Goal: Transaction & Acquisition: Subscribe to service/newsletter

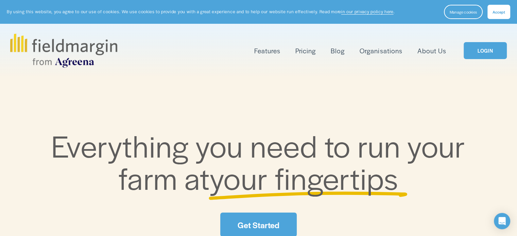
click at [471, 58] on link "LOGIN" at bounding box center [485, 50] width 43 height 17
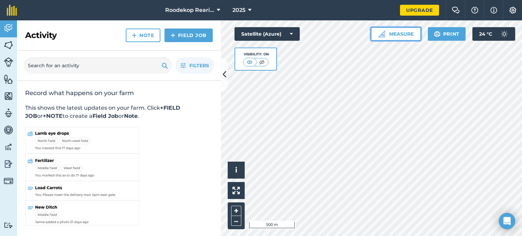
click at [404, 38] on button "Measure" at bounding box center [396, 34] width 50 height 14
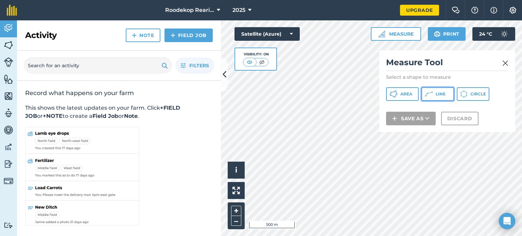
click at [434, 95] on button "Line" at bounding box center [438, 94] width 33 height 14
click at [223, 81] on button at bounding box center [224, 75] width 7 height 34
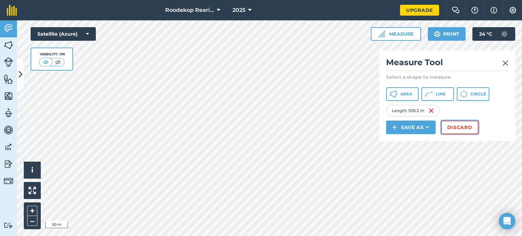
click at [448, 128] on button "Discard" at bounding box center [459, 128] width 37 height 14
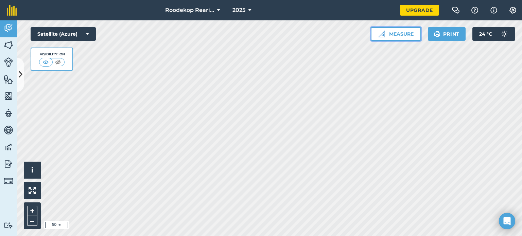
click at [411, 36] on button "Measure" at bounding box center [396, 34] width 50 height 14
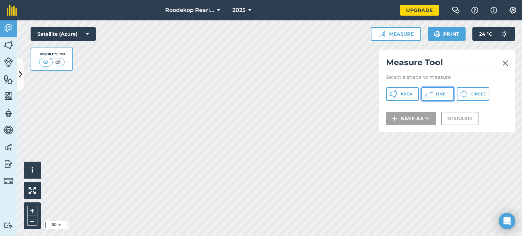
click at [440, 96] on span "Line" at bounding box center [441, 93] width 10 height 5
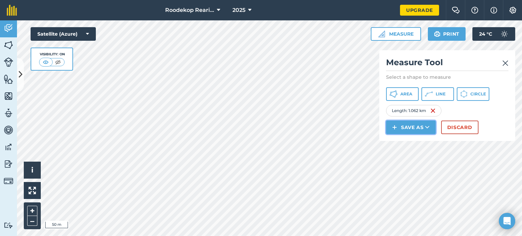
click at [422, 127] on button "Save as" at bounding box center [411, 128] width 50 height 14
click at [427, 129] on icon at bounding box center [427, 127] width 4 height 7
click at [409, 125] on button "Save as" at bounding box center [411, 128] width 50 height 14
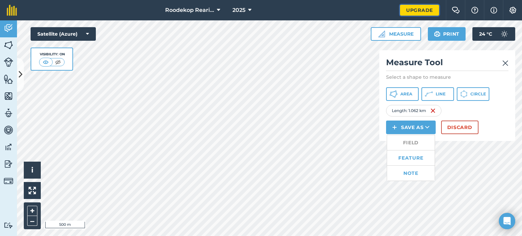
click at [413, 10] on link "Upgrade" at bounding box center [419, 10] width 39 height 11
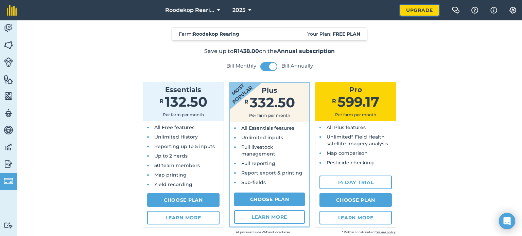
scroll to position [34, 0]
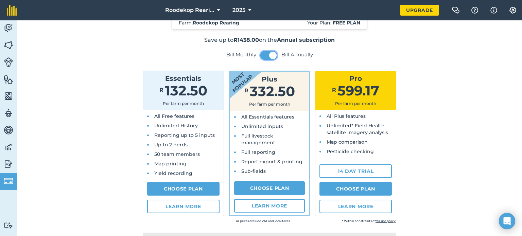
click at [271, 55] on span at bounding box center [272, 55] width 7 height 7
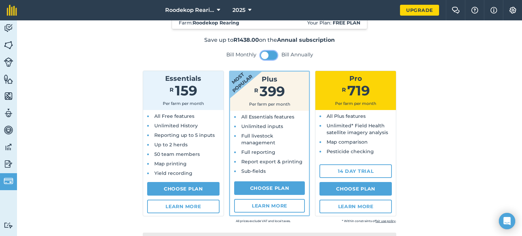
click at [264, 57] on span at bounding box center [264, 55] width 7 height 7
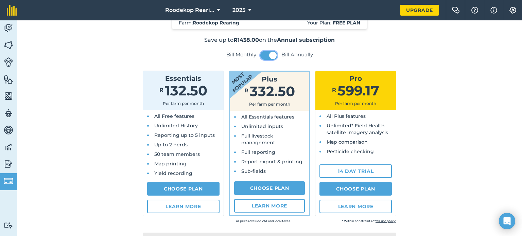
click at [264, 57] on button at bounding box center [268, 55] width 17 height 9
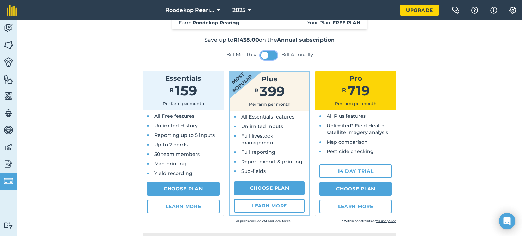
click at [264, 57] on span at bounding box center [264, 55] width 7 height 7
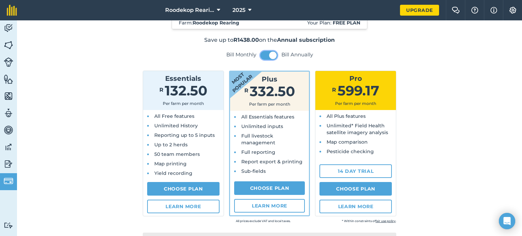
click at [264, 57] on button at bounding box center [268, 55] width 17 height 9
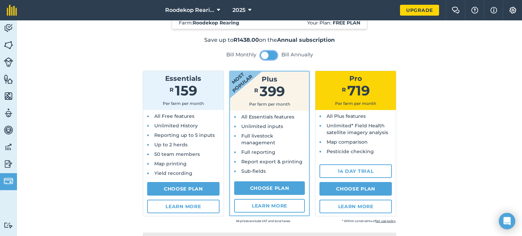
click at [264, 57] on span at bounding box center [264, 55] width 7 height 7
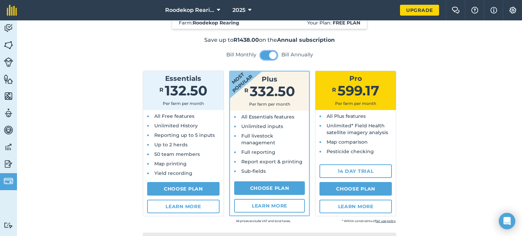
click at [264, 57] on button at bounding box center [268, 55] width 17 height 9
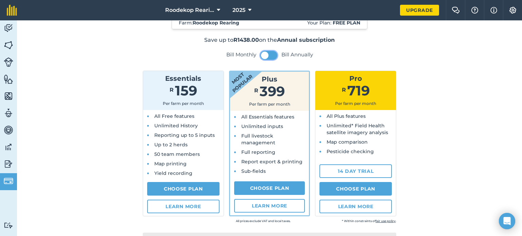
click at [265, 57] on span at bounding box center [264, 55] width 7 height 7
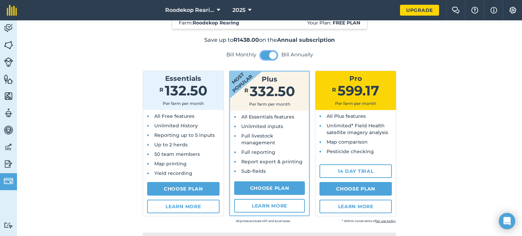
click at [265, 57] on button at bounding box center [268, 55] width 17 height 9
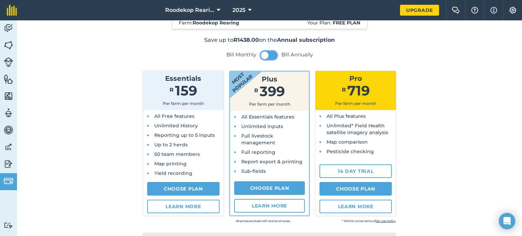
click at [265, 57] on span at bounding box center [264, 55] width 7 height 7
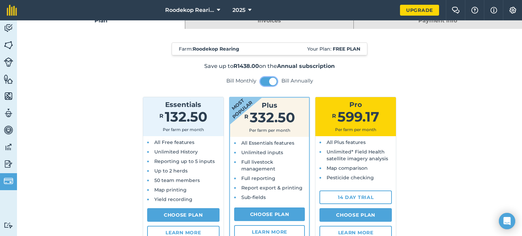
scroll to position [4, 0]
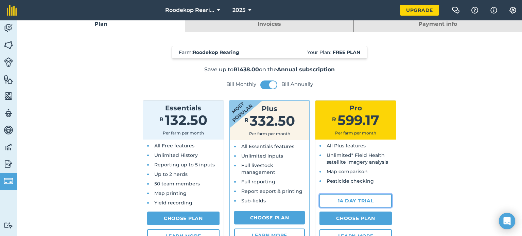
click at [367, 200] on link "14 day trial" at bounding box center [356, 201] width 72 height 14
select select "ZA"
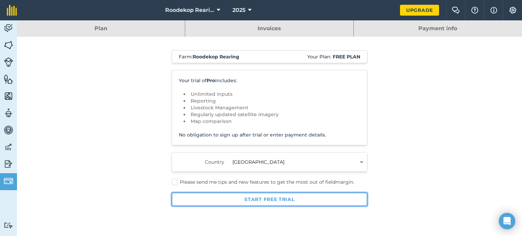
click at [281, 204] on button "Start free trial" at bounding box center [270, 200] width 196 height 14
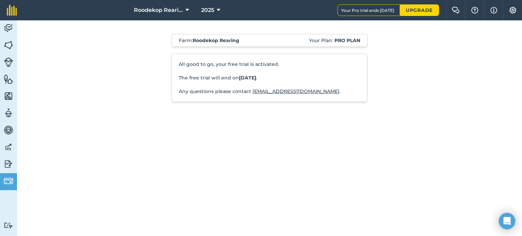
click at [280, 195] on div "Farm : Roodekop Rearing Your Plan: Pro plan All good to go, your free trial is …" at bounding box center [269, 128] width 505 height 216
click at [10, 40] on img at bounding box center [9, 45] width 10 height 10
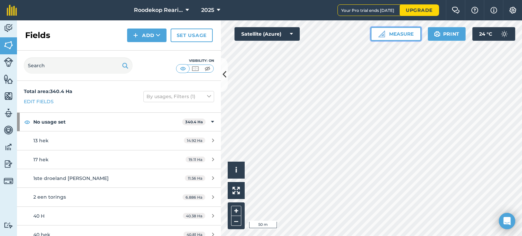
click at [401, 35] on button "Measure" at bounding box center [396, 34] width 50 height 14
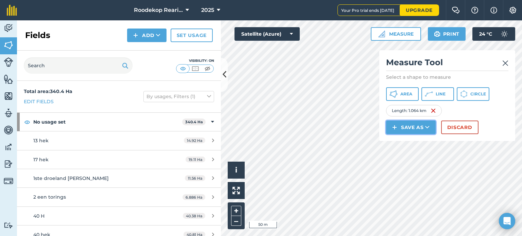
click at [413, 128] on button "Save as" at bounding box center [411, 128] width 50 height 14
click at [416, 141] on link "Field" at bounding box center [411, 142] width 48 height 15
click at [403, 144] on link "Field" at bounding box center [411, 142] width 48 height 15
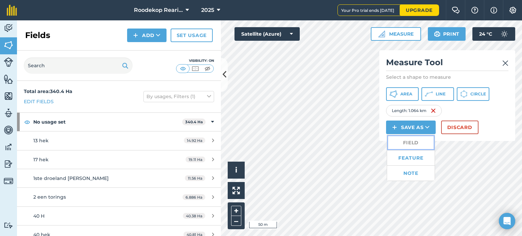
click at [403, 144] on link "Field" at bounding box center [411, 142] width 48 height 15
click at [400, 156] on link "Feature" at bounding box center [411, 158] width 48 height 15
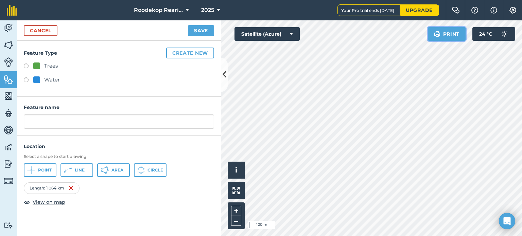
click at [454, 34] on button "Print" at bounding box center [447, 34] width 38 height 14
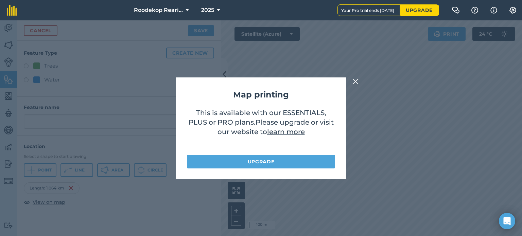
click at [355, 80] on img at bounding box center [356, 82] width 6 height 8
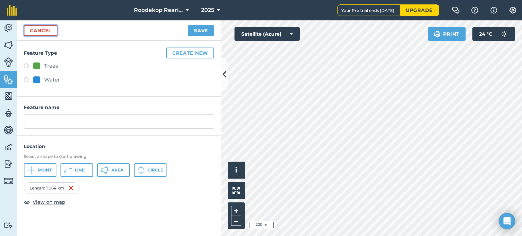
click at [34, 30] on link "Cancel" at bounding box center [41, 30] width 34 height 11
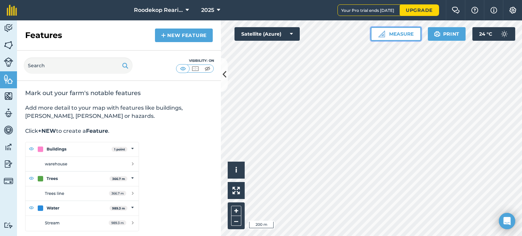
click at [375, 38] on button "Measure" at bounding box center [396, 34] width 50 height 14
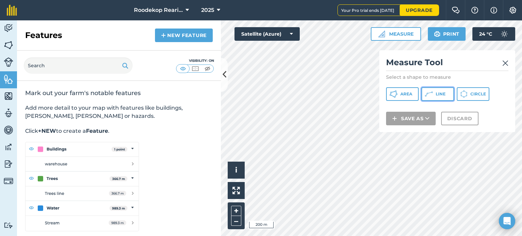
drag, startPoint x: 429, startPoint y: 97, endPoint x: 390, endPoint y: 105, distance: 40.5
click at [398, 98] on icon at bounding box center [394, 94] width 8 height 8
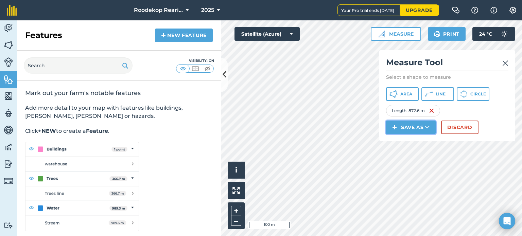
click at [396, 126] on img at bounding box center [394, 127] width 5 height 8
click at [503, 64] on img at bounding box center [506, 63] width 6 height 8
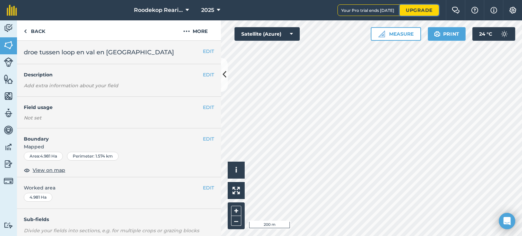
click at [415, 11] on link "Upgrade" at bounding box center [419, 10] width 39 height 11
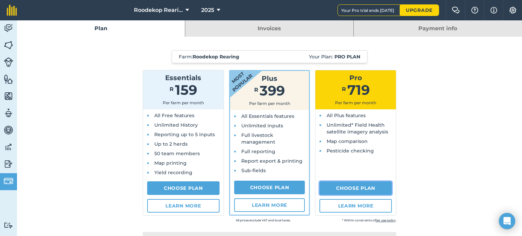
click at [352, 190] on link "Choose Plan" at bounding box center [356, 189] width 72 height 14
select select "c333f8ae-3c08-4337-b93a-84218057e287"
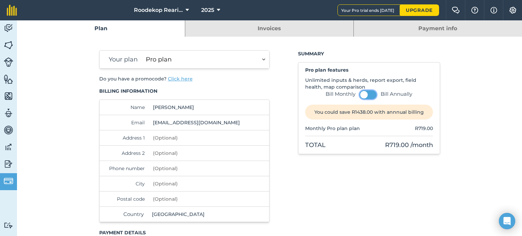
click at [370, 94] on button at bounding box center [368, 94] width 17 height 9
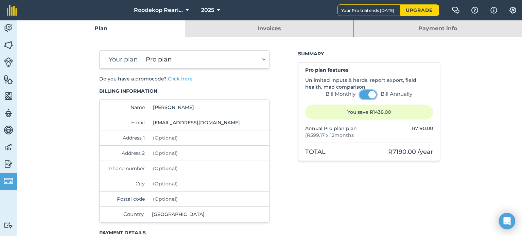
click at [370, 94] on span at bounding box center [372, 94] width 7 height 7
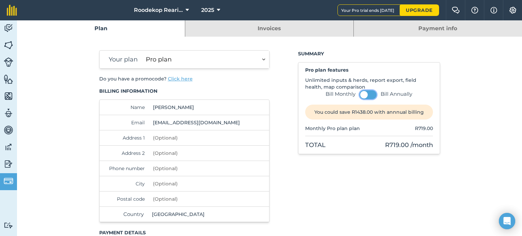
click at [370, 94] on button at bounding box center [368, 94] width 17 height 9
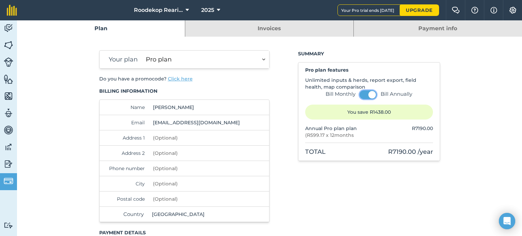
click at [370, 94] on span at bounding box center [372, 94] width 7 height 7
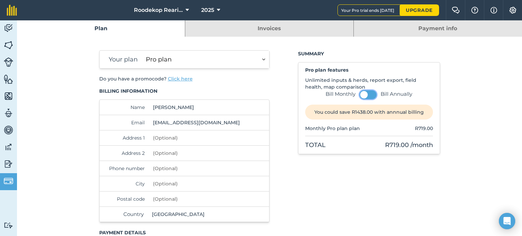
click at [370, 94] on button at bounding box center [368, 94] width 17 height 9
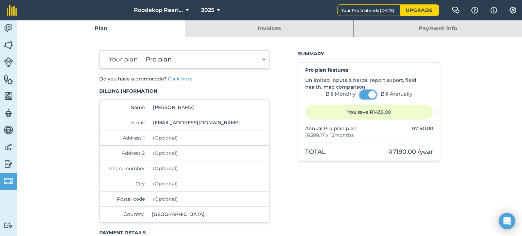
click at [370, 94] on span at bounding box center [372, 94] width 7 height 7
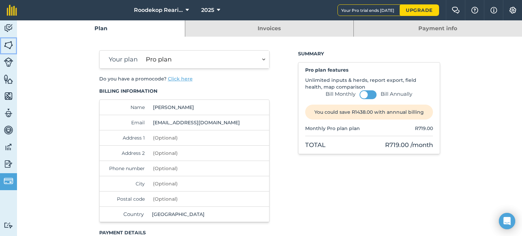
click at [12, 45] on img at bounding box center [9, 45] width 10 height 10
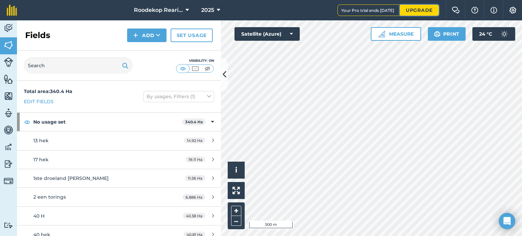
click at [420, 8] on link "Upgrade" at bounding box center [419, 10] width 39 height 11
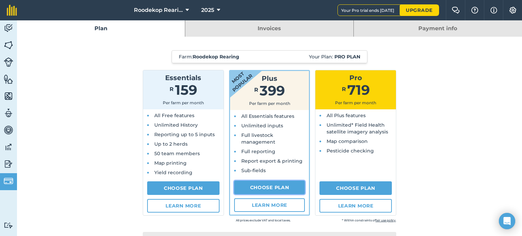
click at [263, 187] on link "Choose Plan" at bounding box center [269, 188] width 71 height 14
select select "9220acf7-288c-4cbd-b74c-53c24f79aa56"
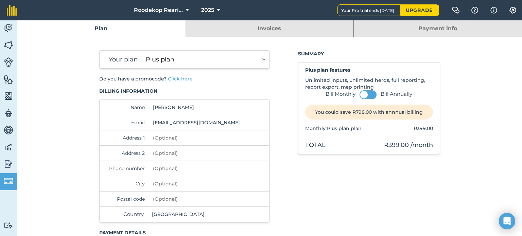
click at [366, 89] on p "Unlimited inputs, unlimited herds, full reporting, report export, map printing" at bounding box center [369, 84] width 128 height 14
click at [369, 95] on button at bounding box center [368, 94] width 17 height 9
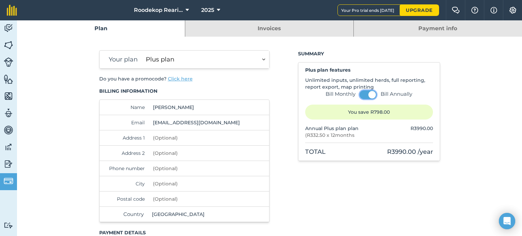
click at [369, 95] on span at bounding box center [372, 94] width 7 height 7
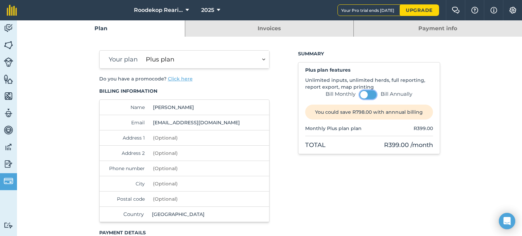
click at [369, 95] on button at bounding box center [368, 94] width 17 height 9
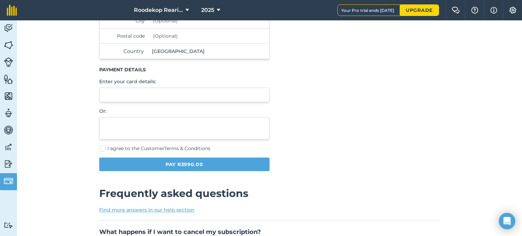
scroll to position [170, 0]
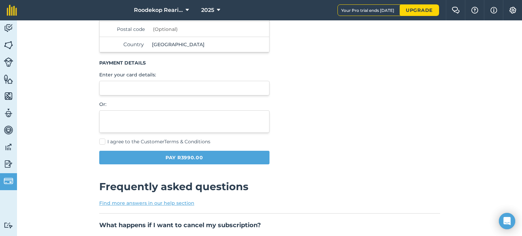
click at [99, 138] on label "I agree to the Customer Terms & Conditions" at bounding box center [184, 141] width 171 height 7
checkbox input "true"
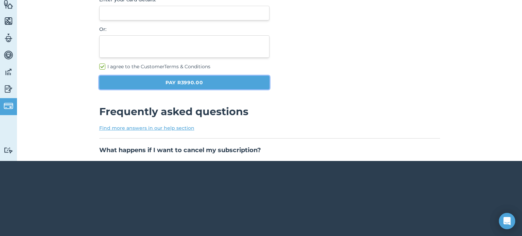
click at [188, 81] on button "Pay R3990.00" at bounding box center [184, 83] width 171 height 14
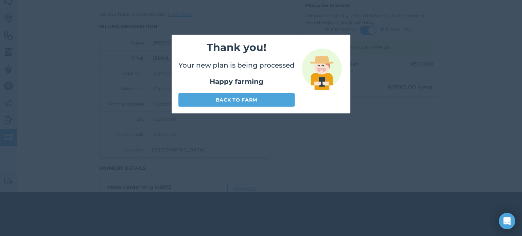
scroll to position [20, 0]
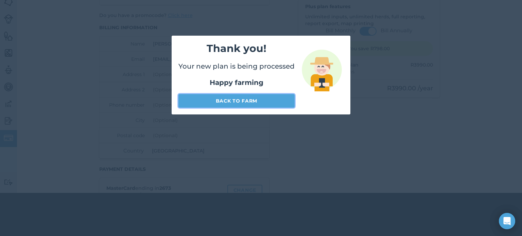
click at [263, 103] on link "Back to farm" at bounding box center [237, 101] width 116 height 14
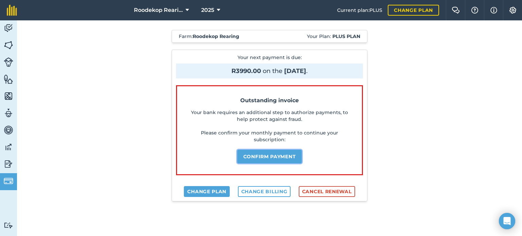
click at [281, 155] on button "Confirm payment" at bounding box center [269, 157] width 65 height 14
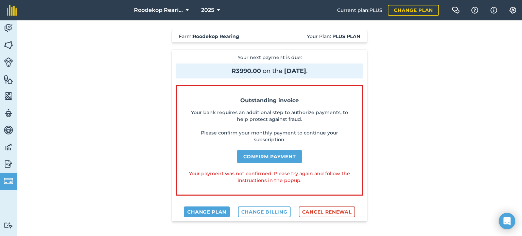
scroll to position [54, 0]
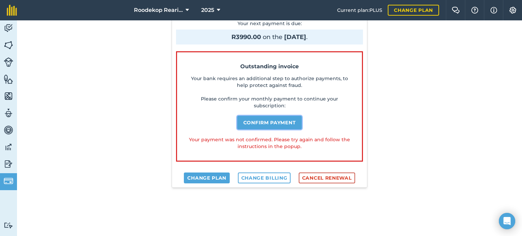
click at [272, 122] on button "Confirm payment" at bounding box center [269, 123] width 65 height 14
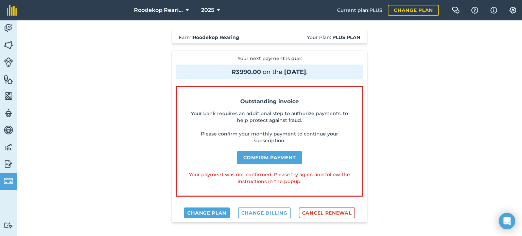
scroll to position [0, 0]
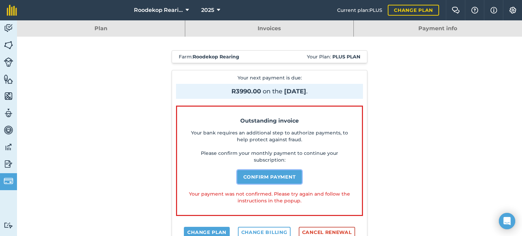
click at [271, 175] on button "Confirm payment" at bounding box center [269, 177] width 65 height 14
click at [284, 178] on button "Confirm payment" at bounding box center [269, 177] width 65 height 14
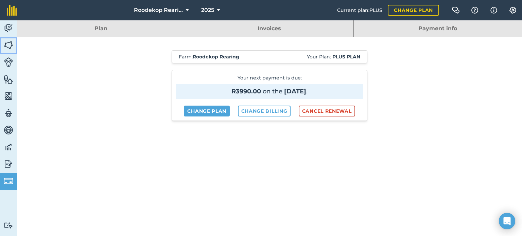
click at [8, 47] on img at bounding box center [9, 45] width 10 height 10
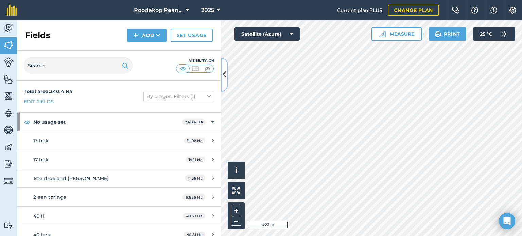
click at [226, 77] on button at bounding box center [224, 75] width 7 height 34
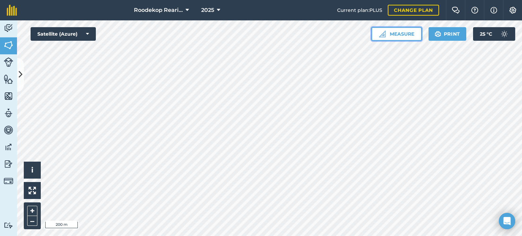
click at [406, 37] on button "Measure" at bounding box center [397, 34] width 50 height 14
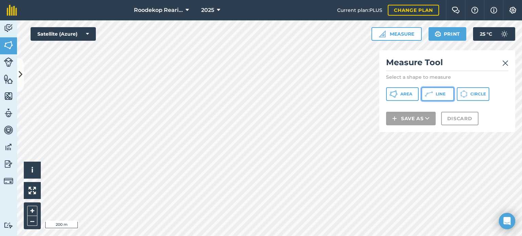
click at [436, 92] on span "Line" at bounding box center [441, 93] width 10 height 5
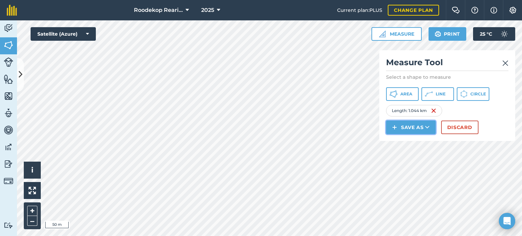
click at [406, 125] on button "Save as" at bounding box center [411, 128] width 50 height 14
click at [409, 145] on link "Field" at bounding box center [411, 142] width 48 height 15
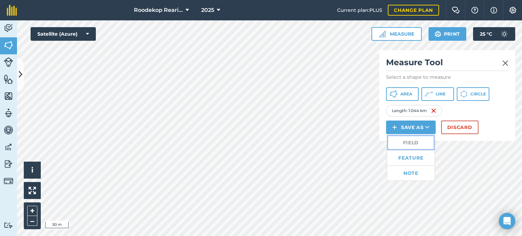
click at [409, 145] on link "Field" at bounding box center [411, 142] width 48 height 15
click at [403, 142] on link "Field" at bounding box center [411, 142] width 48 height 15
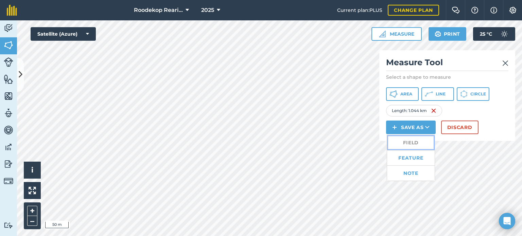
click at [403, 142] on link "Field" at bounding box center [411, 142] width 48 height 15
drag, startPoint x: 403, startPoint y: 142, endPoint x: 403, endPoint y: 147, distance: 4.8
click at [403, 147] on link "Field" at bounding box center [411, 142] width 48 height 15
click at [404, 146] on link "Field" at bounding box center [411, 142] width 48 height 15
click at [405, 142] on link "Field" at bounding box center [411, 142] width 48 height 15
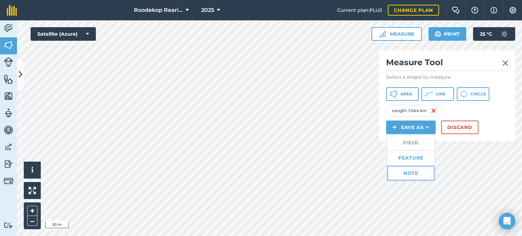
click at [419, 171] on link "Note" at bounding box center [411, 173] width 48 height 15
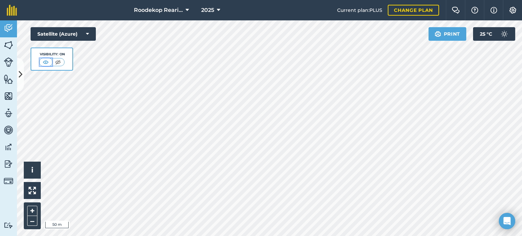
click at [49, 62] on img at bounding box center [45, 62] width 9 height 7
click at [20, 81] on button at bounding box center [20, 75] width 7 height 34
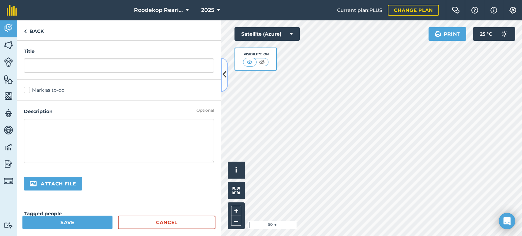
click at [224, 81] on button at bounding box center [224, 75] width 7 height 34
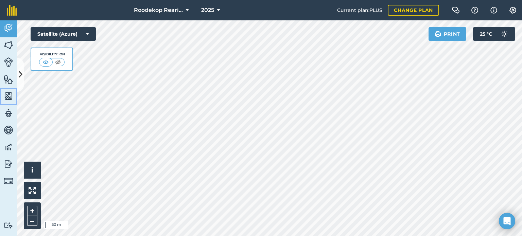
click at [8, 95] on img at bounding box center [9, 96] width 10 height 10
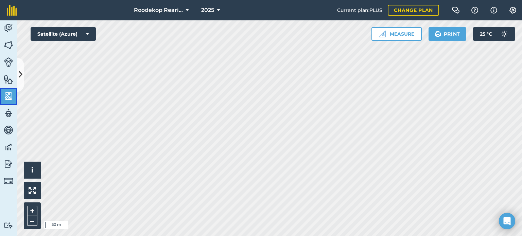
click at [8, 95] on img at bounding box center [9, 96] width 10 height 10
click at [402, 34] on button "Measure" at bounding box center [397, 34] width 50 height 14
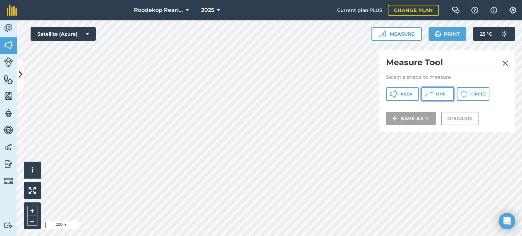
click at [424, 92] on button "Line" at bounding box center [438, 94] width 33 height 14
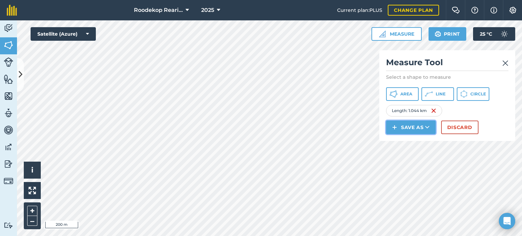
click at [395, 126] on img at bounding box center [394, 127] width 5 height 8
click at [402, 142] on link "Field" at bounding box center [411, 142] width 48 height 15
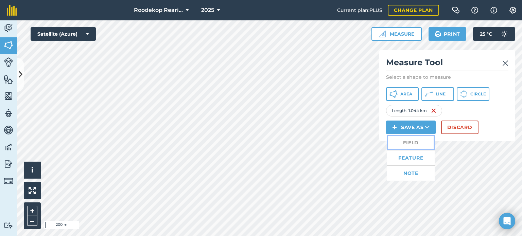
click at [401, 142] on link "Field" at bounding box center [411, 142] width 48 height 15
click at [399, 142] on link "Field" at bounding box center [411, 142] width 48 height 15
drag, startPoint x: 399, startPoint y: 142, endPoint x: 395, endPoint y: 142, distance: 3.7
click at [396, 142] on link "Field" at bounding box center [411, 142] width 48 height 15
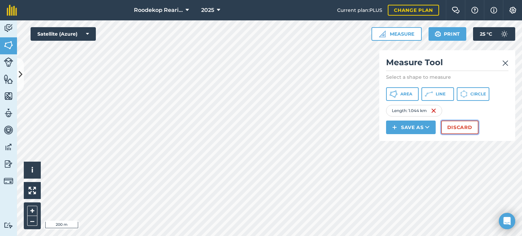
click at [447, 127] on button "Discard" at bounding box center [459, 128] width 37 height 14
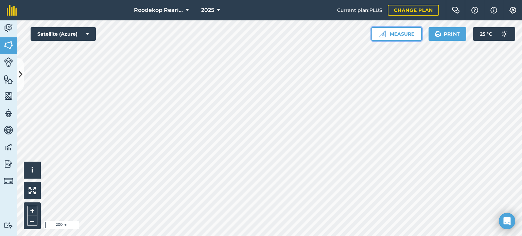
drag, startPoint x: 393, startPoint y: 37, endPoint x: 393, endPoint y: 40, distance: 3.5
click at [393, 39] on button "Measure" at bounding box center [397, 34] width 50 height 14
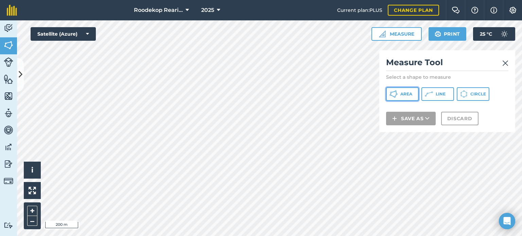
click at [394, 96] on icon at bounding box center [394, 94] width 8 height 8
click at [507, 64] on img at bounding box center [506, 63] width 6 height 8
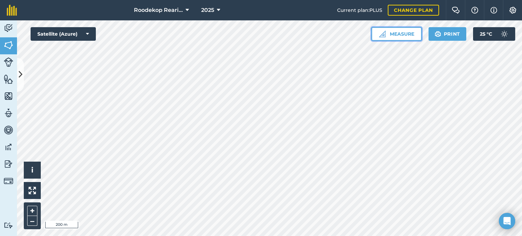
click at [415, 35] on button "Measure" at bounding box center [397, 34] width 50 height 14
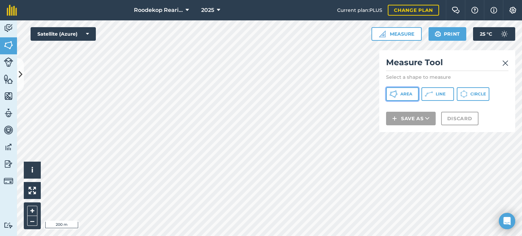
click at [408, 97] on button "Area" at bounding box center [402, 94] width 33 height 14
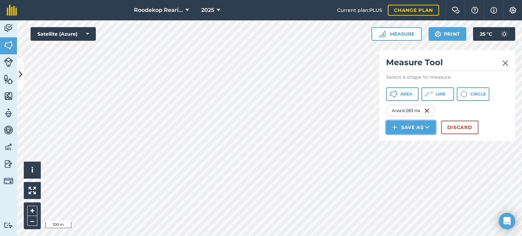
click at [406, 128] on button "Save as" at bounding box center [411, 128] width 50 height 14
click at [406, 145] on link "Field" at bounding box center [411, 142] width 48 height 15
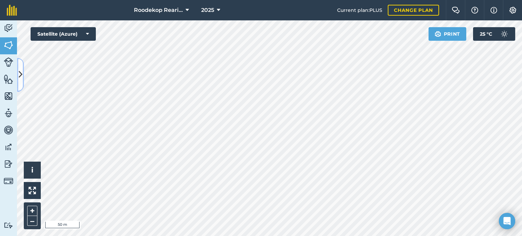
click at [19, 81] on button at bounding box center [20, 75] width 7 height 34
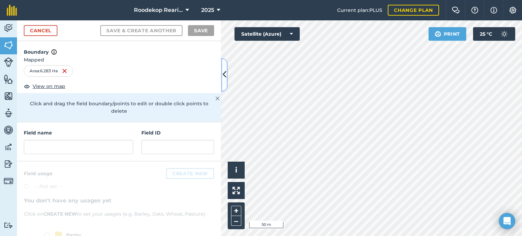
scroll to position [34, 0]
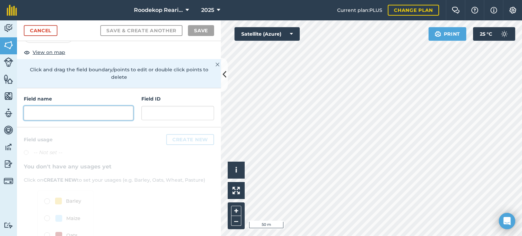
click at [60, 118] on input "text" at bounding box center [78, 113] width 109 height 14
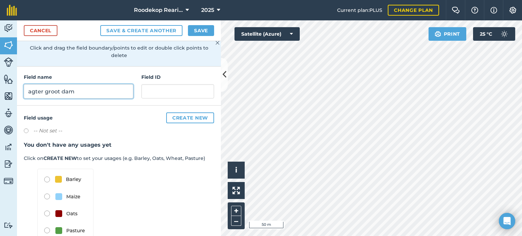
scroll to position [71, 0]
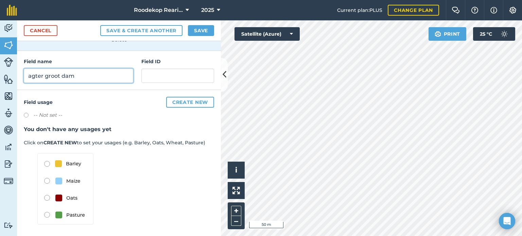
type input "agter groot dam"
click at [43, 182] on img at bounding box center [65, 188] width 56 height 71
click at [48, 180] on img at bounding box center [65, 188] width 56 height 71
click at [204, 31] on button "Save" at bounding box center [201, 30] width 26 height 11
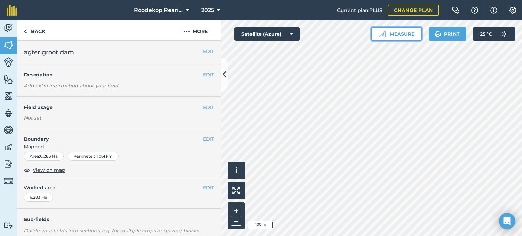
click at [377, 35] on button "Measure" at bounding box center [397, 34] width 50 height 14
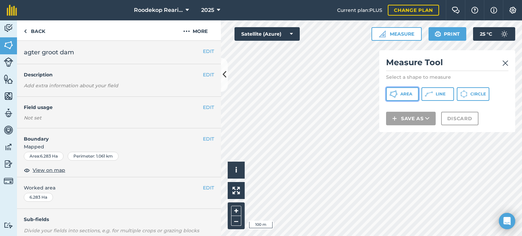
click at [389, 91] on button "Area" at bounding box center [402, 94] width 33 height 14
click at [223, 74] on icon at bounding box center [225, 75] width 4 height 12
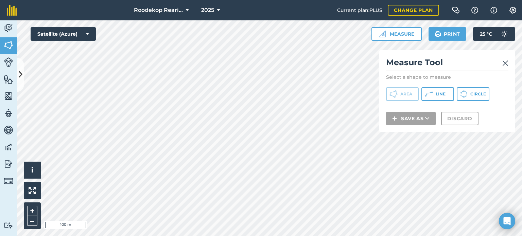
click at [284, 236] on html "Roodekop Rearing 2025 Current plan : PLUS Change plan Farm Chat Help Info Setti…" at bounding box center [261, 118] width 522 height 236
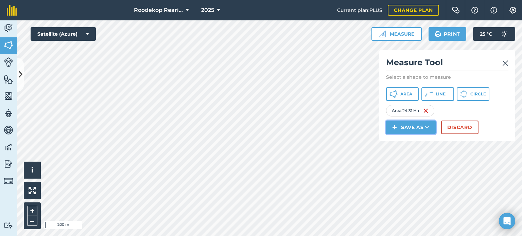
click at [429, 129] on icon at bounding box center [427, 127] width 4 height 7
click at [417, 144] on link "Field" at bounding box center [411, 142] width 48 height 15
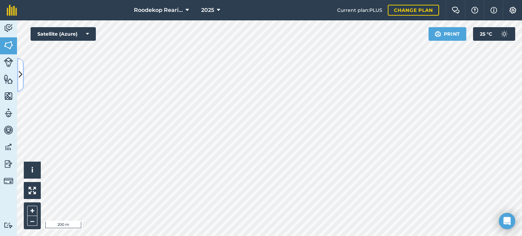
click at [21, 73] on icon at bounding box center [21, 75] width 4 height 12
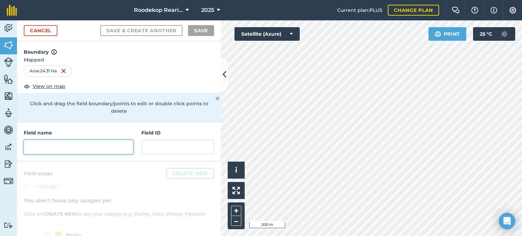
click at [81, 147] on input "text" at bounding box center [78, 147] width 109 height 14
type input "q"
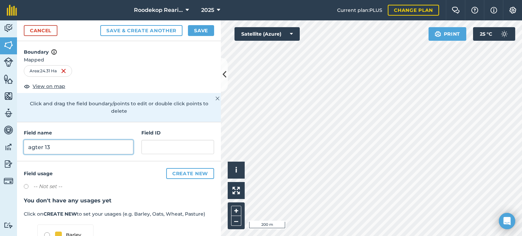
type input "agter 13"
click at [200, 30] on button "Save" at bounding box center [201, 30] width 26 height 11
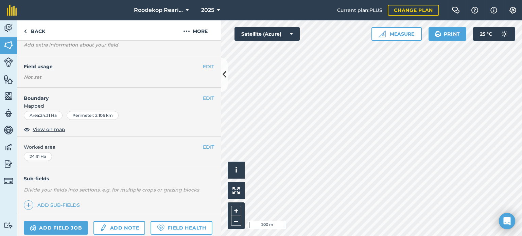
scroll to position [68, 0]
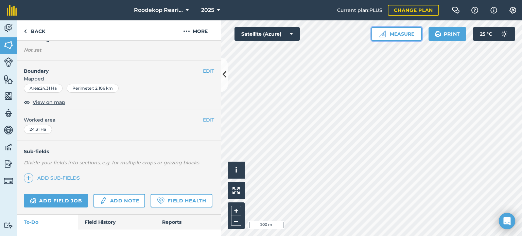
click at [399, 32] on button "Measure" at bounding box center [397, 34] width 50 height 14
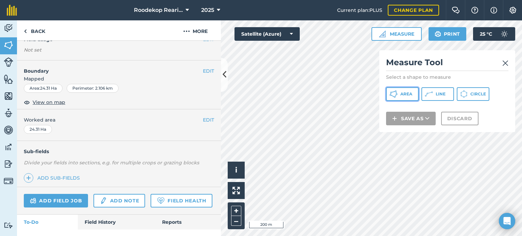
click at [400, 95] on button "Area" at bounding box center [402, 94] width 33 height 14
click at [224, 69] on icon at bounding box center [225, 75] width 4 height 12
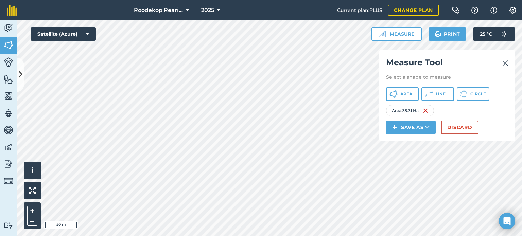
click at [290, 236] on html "Roodekop Rearing 2025 Current plan : PLUS Change plan Farm Chat Help Info Setti…" at bounding box center [261, 118] width 522 height 236
click at [254, 236] on html "Roodekop Rearing 2025 Current plan : PLUS Change plan Farm Chat Help Info Setti…" at bounding box center [261, 118] width 522 height 236
click at [418, 128] on button "Save as" at bounding box center [411, 128] width 50 height 14
click at [418, 139] on link "Field" at bounding box center [411, 142] width 48 height 15
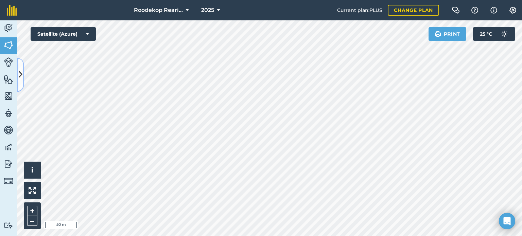
click at [20, 75] on icon at bounding box center [21, 75] width 4 height 12
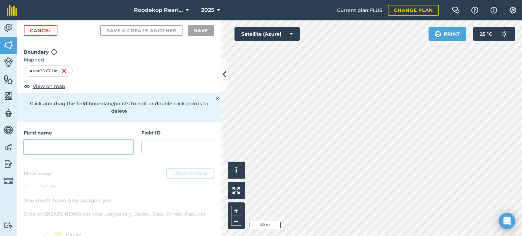
click at [78, 149] on input "text" at bounding box center [78, 147] width 109 height 14
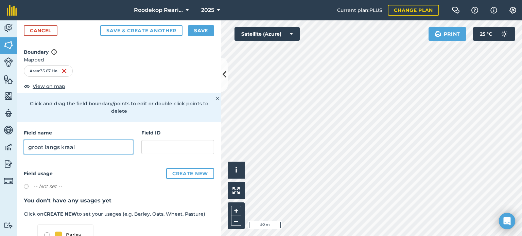
type input "groot langs kraal"
click at [197, 32] on button "Save" at bounding box center [201, 30] width 26 height 11
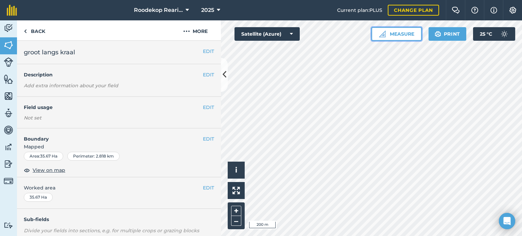
click at [406, 36] on button "Measure" at bounding box center [397, 34] width 50 height 14
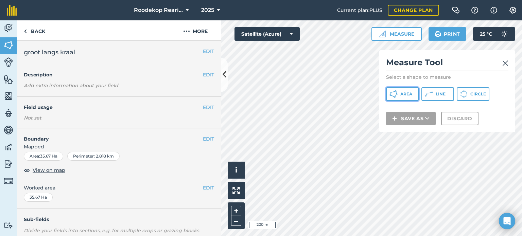
click at [405, 91] on span "Area" at bounding box center [407, 93] width 12 height 5
click at [224, 74] on icon at bounding box center [225, 75] width 4 height 12
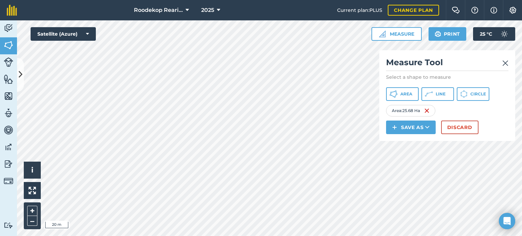
click at [381, 119] on div "Click to start drawing i © 2025 TomTom, Microsoft 20 m + – Satellite (Azure) Me…" at bounding box center [269, 128] width 505 height 216
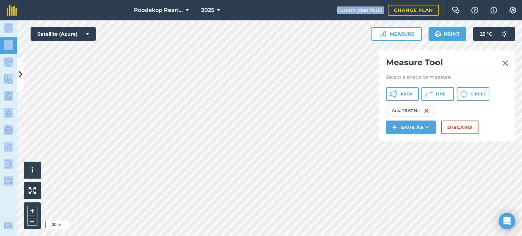
click at [216, 135] on div "Roodekop Rearing 2025 Current plan : PLUS Change plan Farm Chat Help Info Setti…" at bounding box center [261, 118] width 522 height 236
click at [458, 132] on button "Discard" at bounding box center [459, 128] width 37 height 14
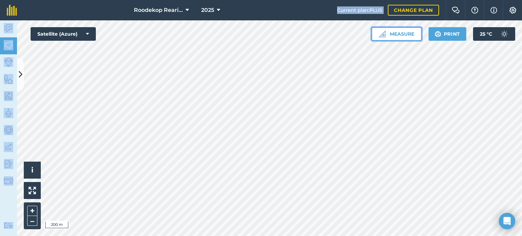
click at [388, 33] on button "Measure" at bounding box center [397, 34] width 50 height 14
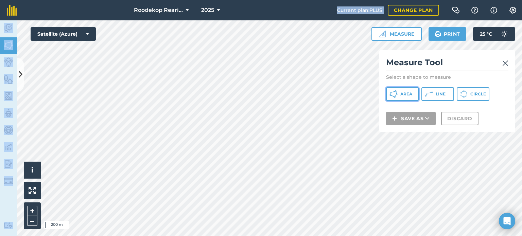
click at [406, 97] on button "Area" at bounding box center [402, 94] width 33 height 14
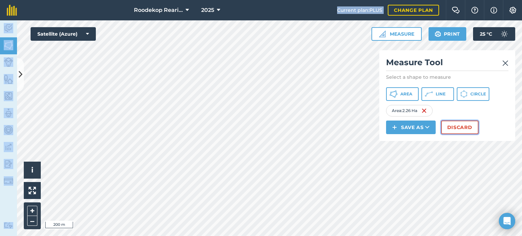
click at [473, 128] on button "Discard" at bounding box center [459, 128] width 37 height 14
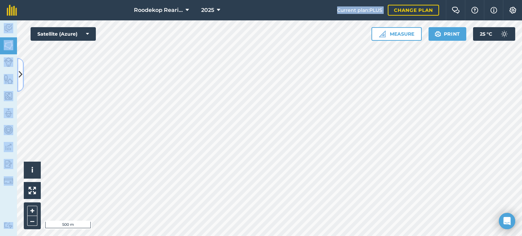
click at [20, 75] on icon at bounding box center [21, 75] width 4 height 12
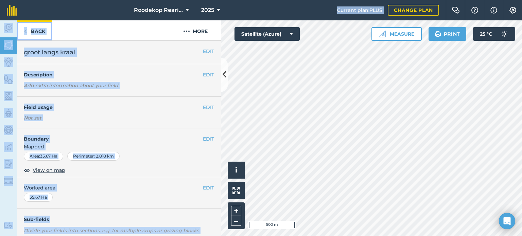
click at [32, 31] on link "Back" at bounding box center [34, 30] width 35 height 20
click at [31, 32] on link "Back" at bounding box center [34, 30] width 35 height 20
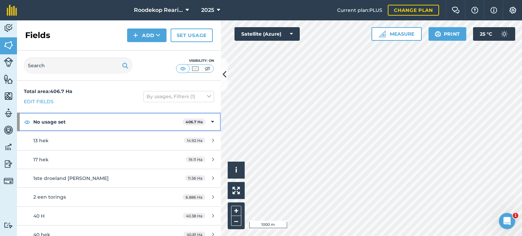
click at [211, 123] on icon at bounding box center [212, 121] width 3 height 7
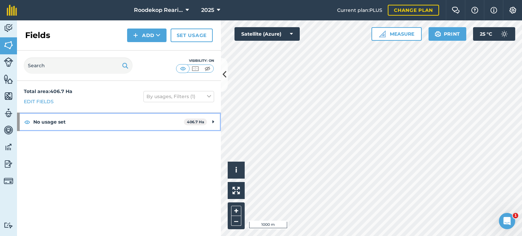
click at [217, 119] on div "No usage set 406.7 Ha" at bounding box center [119, 122] width 204 height 18
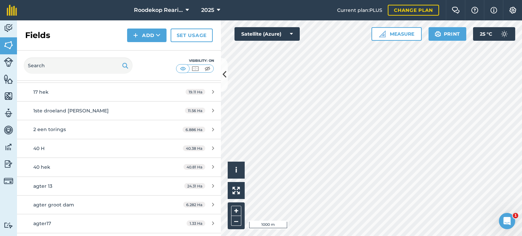
scroll to position [136, 0]
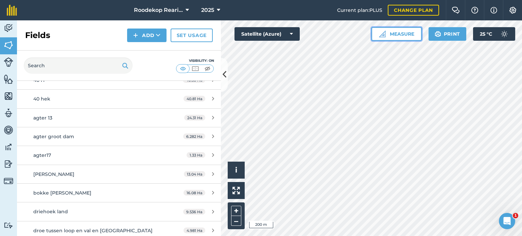
click at [402, 36] on button "Measure" at bounding box center [397, 34] width 50 height 14
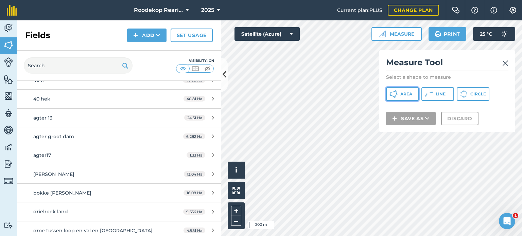
click at [401, 93] on button "Area" at bounding box center [402, 94] width 33 height 14
click at [224, 68] on button at bounding box center [224, 75] width 7 height 34
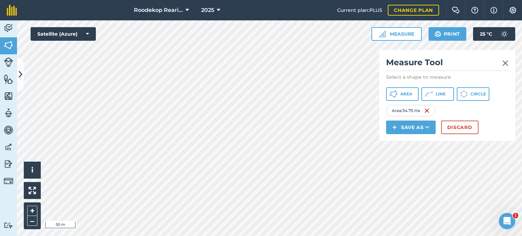
click at [269, 20] on div "Roodekop Rearing 2025 Current plan : PLUS Change plan Farm Chat Help Info Setti…" at bounding box center [261, 118] width 522 height 236
click at [411, 125] on button "Save as" at bounding box center [411, 128] width 50 height 14
click at [405, 142] on link "Field" at bounding box center [411, 142] width 48 height 15
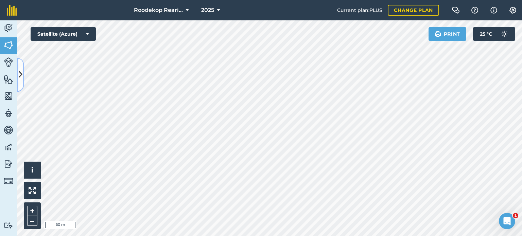
click at [22, 77] on icon at bounding box center [21, 75] width 4 height 12
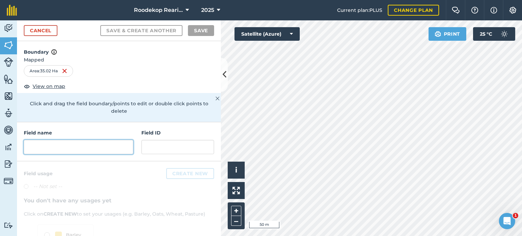
click at [57, 150] on input "text" at bounding box center [78, 147] width 109 height 14
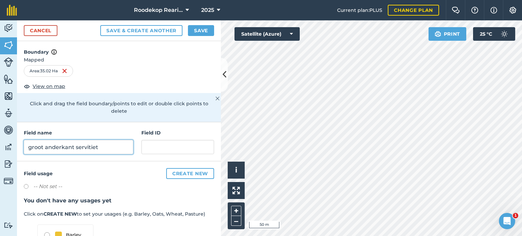
type input "groot anderkant servitiet"
click at [198, 30] on button "Save" at bounding box center [201, 30] width 26 height 11
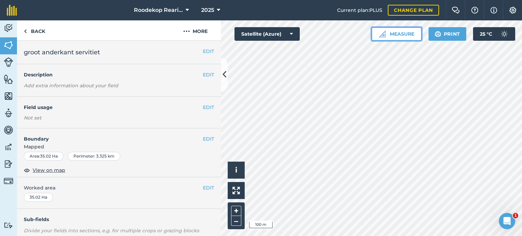
click at [397, 31] on button "Measure" at bounding box center [397, 34] width 50 height 14
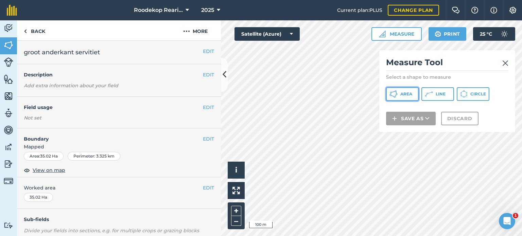
click at [401, 95] on span "Area" at bounding box center [407, 93] width 12 height 5
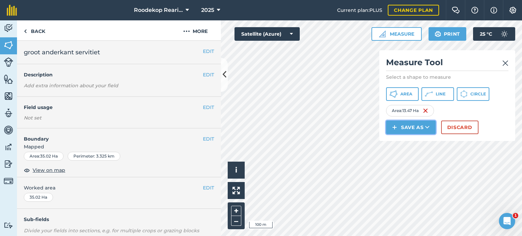
click at [412, 128] on button "Save as" at bounding box center [411, 128] width 50 height 14
click at [417, 139] on link "Field" at bounding box center [411, 142] width 48 height 15
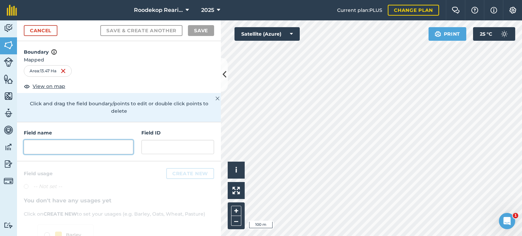
click at [71, 149] on input "text" at bounding box center [78, 147] width 109 height 14
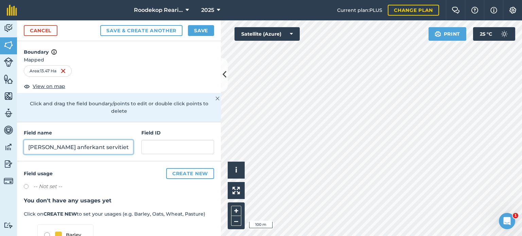
type input "[PERSON_NAME] anferkant servitiet"
click at [203, 33] on button "Save" at bounding box center [201, 30] width 26 height 11
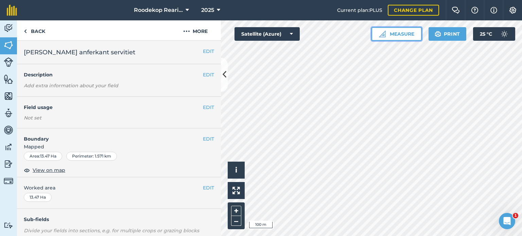
click at [389, 32] on button "Measure" at bounding box center [397, 34] width 50 height 14
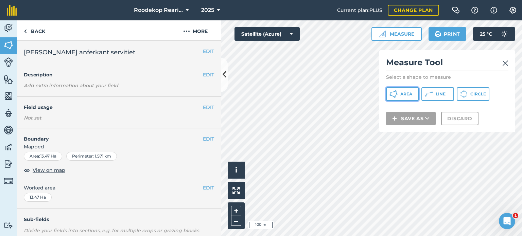
click at [405, 94] on span "Area" at bounding box center [407, 93] width 12 height 5
click at [223, 75] on icon at bounding box center [225, 75] width 4 height 12
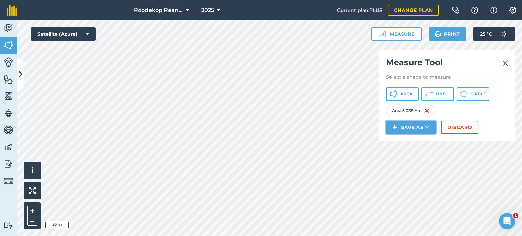
click at [420, 131] on button "Save as" at bounding box center [411, 128] width 50 height 14
click at [416, 144] on link "Field" at bounding box center [411, 142] width 48 height 15
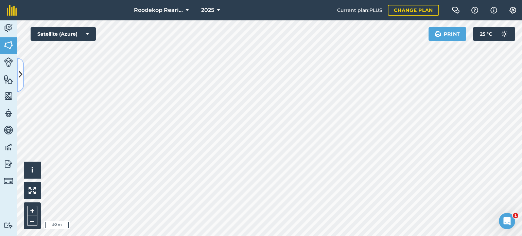
click at [17, 83] on button at bounding box center [20, 75] width 7 height 34
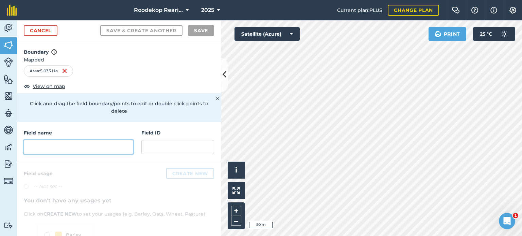
click at [49, 149] on input "text" at bounding box center [78, 147] width 109 height 14
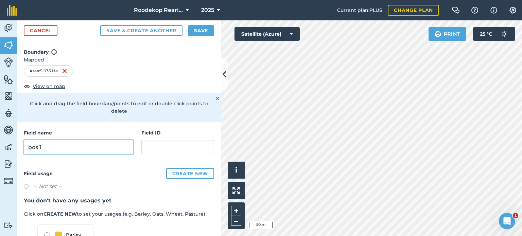
type input "bos 1"
click at [209, 32] on button "Save" at bounding box center [201, 30] width 26 height 11
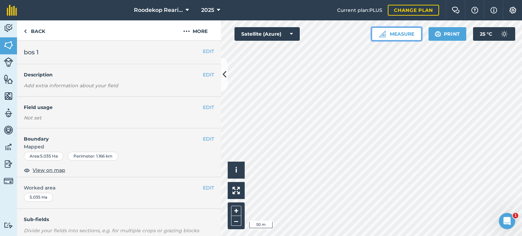
click at [377, 34] on button "Measure" at bounding box center [397, 34] width 50 height 14
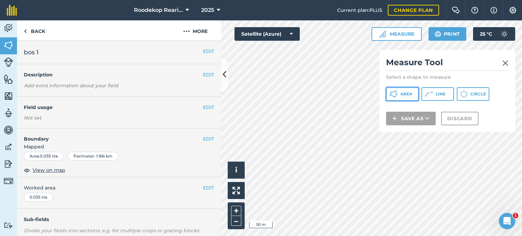
click at [405, 96] on span "Area" at bounding box center [407, 93] width 12 height 5
click at [225, 83] on button at bounding box center [224, 75] width 7 height 34
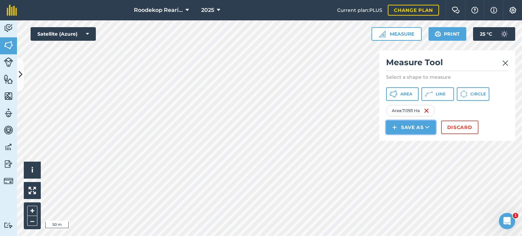
click at [405, 128] on button "Save as" at bounding box center [411, 128] width 50 height 14
click at [405, 140] on link "Field" at bounding box center [411, 142] width 48 height 15
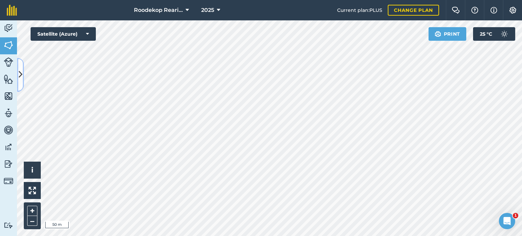
click at [23, 84] on button at bounding box center [20, 75] width 7 height 34
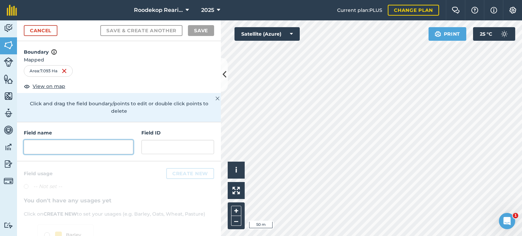
click at [67, 150] on input "text" at bounding box center [78, 147] width 109 height 14
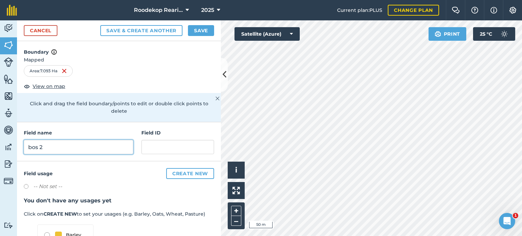
type input "bos 2"
click at [210, 31] on button "Save" at bounding box center [201, 30] width 26 height 11
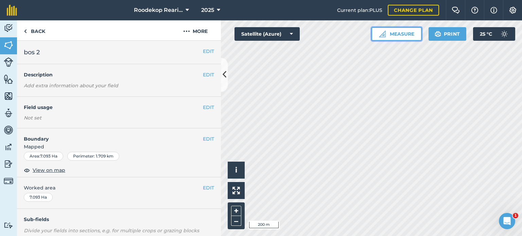
click at [388, 38] on button "Measure" at bounding box center [397, 34] width 50 height 14
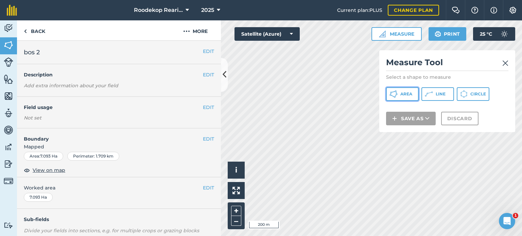
click at [407, 95] on span "Area" at bounding box center [407, 93] width 12 height 5
click at [223, 79] on icon at bounding box center [225, 75] width 4 height 12
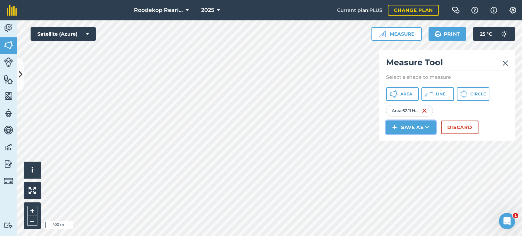
click at [425, 130] on button "Save as" at bounding box center [411, 128] width 50 height 14
click at [407, 141] on link "Field" at bounding box center [411, 142] width 48 height 15
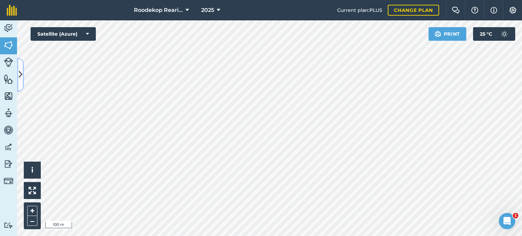
click at [19, 66] on button at bounding box center [20, 75] width 7 height 34
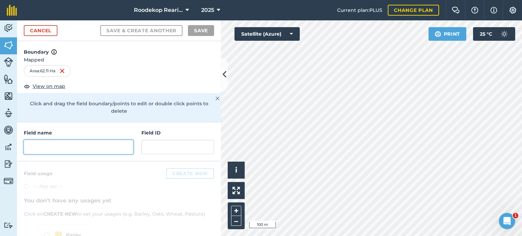
click at [64, 147] on input "text" at bounding box center [78, 147] width 109 height 14
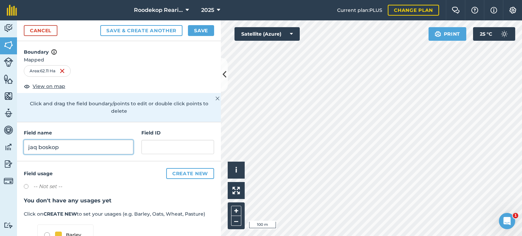
type input "jaq boskop"
click at [200, 32] on button "Save" at bounding box center [201, 30] width 26 height 11
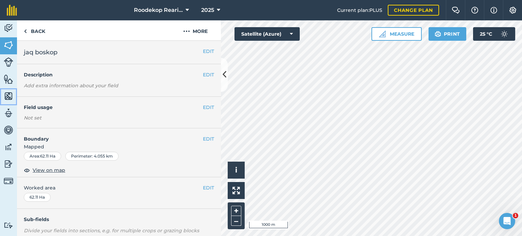
click at [11, 98] on img at bounding box center [9, 96] width 10 height 10
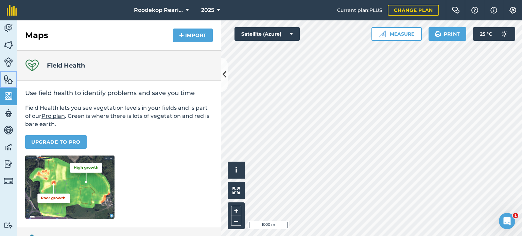
click at [5, 80] on img at bounding box center [9, 79] width 10 height 10
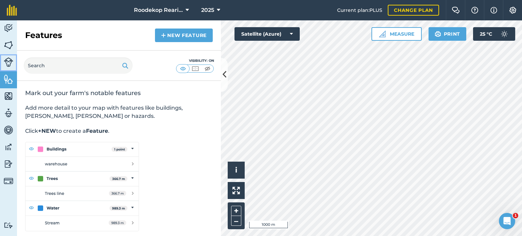
click at [6, 65] on img at bounding box center [9, 62] width 10 height 10
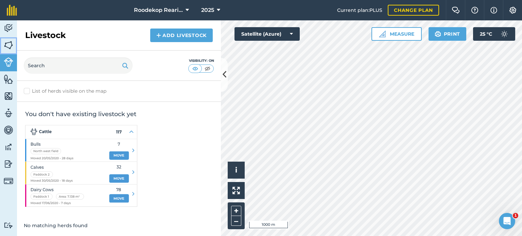
click at [11, 47] on img at bounding box center [9, 45] width 10 height 10
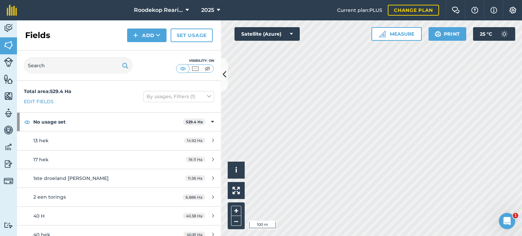
click at [319, 236] on html "Roodekop Rearing 2025 Current plan : PLUS Change plan Farm Chat Help Info Setti…" at bounding box center [261, 118] width 522 height 236
click at [458, 16] on div "Roodekop Rearing 2025 Current plan : PLUS Change plan Farm Chat Help Info Setti…" at bounding box center [261, 118] width 522 height 236
click at [413, 32] on button "Measure" at bounding box center [397, 34] width 50 height 14
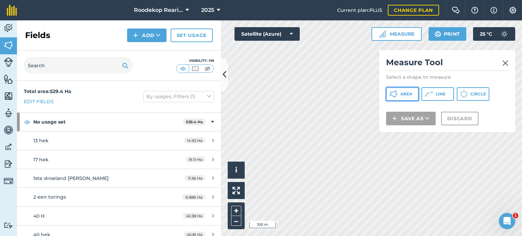
click at [399, 98] on button "Area" at bounding box center [402, 94] width 33 height 14
click at [224, 74] on icon at bounding box center [225, 75] width 4 height 12
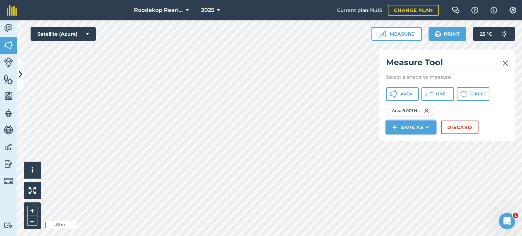
click at [413, 128] on button "Save as" at bounding box center [411, 128] width 50 height 14
click at [408, 142] on link "Field" at bounding box center [411, 142] width 48 height 15
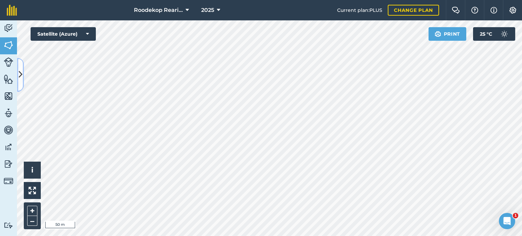
click at [23, 85] on button at bounding box center [20, 75] width 7 height 34
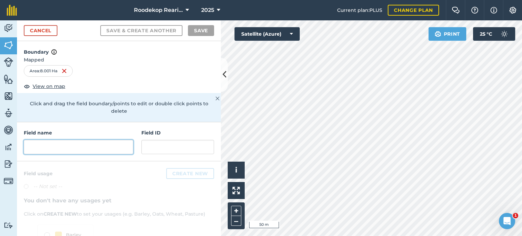
drag, startPoint x: 64, startPoint y: 149, endPoint x: 74, endPoint y: 145, distance: 11.3
click at [68, 148] on input "text" at bounding box center [78, 147] width 109 height 14
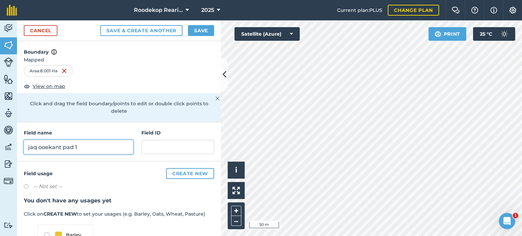
click at [48, 148] on input "jaq ooekant pad 1" at bounding box center [78, 147] width 109 height 14
type input "jaq oorkant pad 1"
click at [202, 30] on button "Save" at bounding box center [201, 30] width 26 height 11
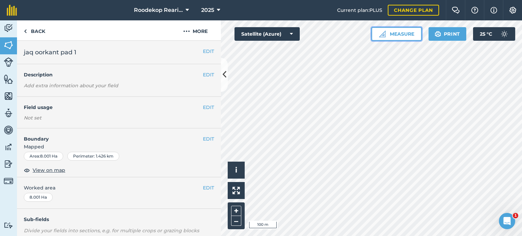
click at [396, 32] on button "Measure" at bounding box center [397, 34] width 50 height 14
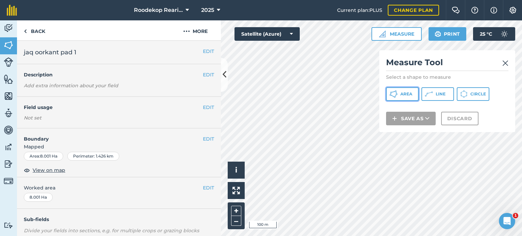
click at [407, 95] on span "Area" at bounding box center [407, 93] width 12 height 5
click at [221, 76] on div at bounding box center [371, 128] width 301 height 216
click at [223, 78] on icon at bounding box center [225, 75] width 4 height 12
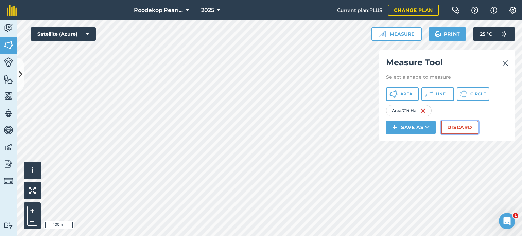
click at [460, 125] on button "Discard" at bounding box center [459, 128] width 37 height 14
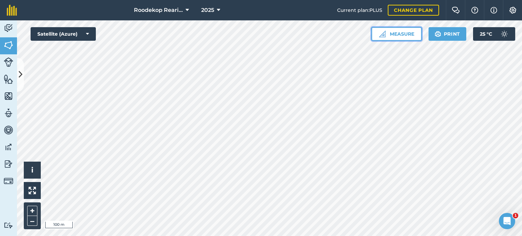
click at [385, 34] on img at bounding box center [382, 34] width 7 height 7
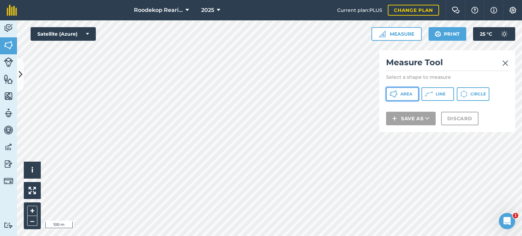
click at [402, 98] on button "Area" at bounding box center [402, 94] width 33 height 14
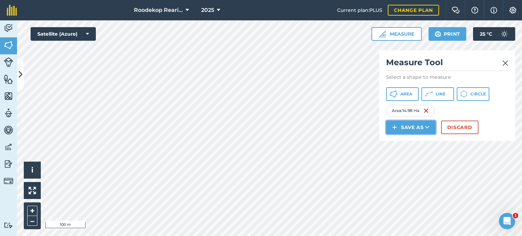
click at [414, 129] on button "Save as" at bounding box center [411, 128] width 50 height 14
click at [413, 144] on link "Field" at bounding box center [411, 142] width 48 height 15
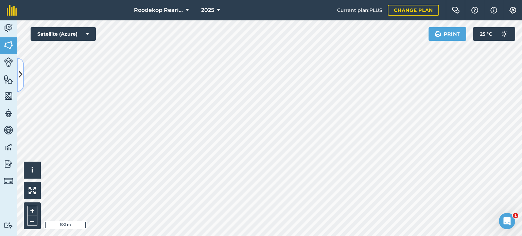
click at [22, 86] on button at bounding box center [20, 75] width 7 height 34
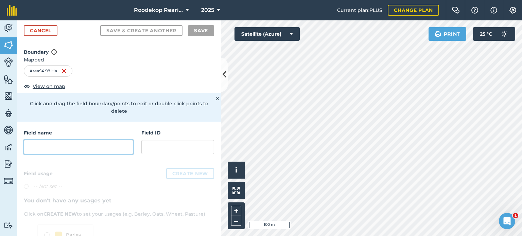
click at [83, 148] on input "text" at bounding box center [78, 147] width 109 height 14
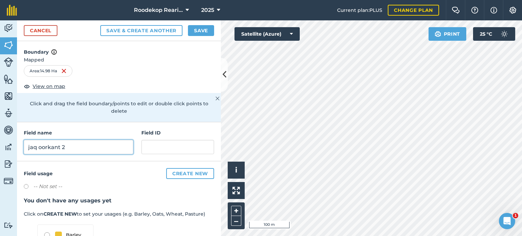
type input "jaq oorkant 2"
click at [206, 30] on button "Save" at bounding box center [201, 30] width 26 height 11
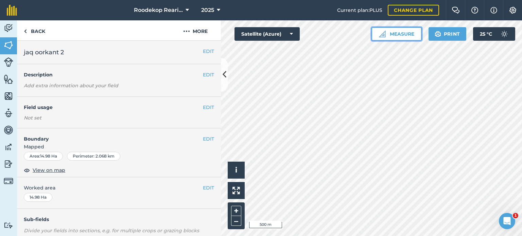
click at [395, 35] on button "Measure" at bounding box center [397, 34] width 50 height 14
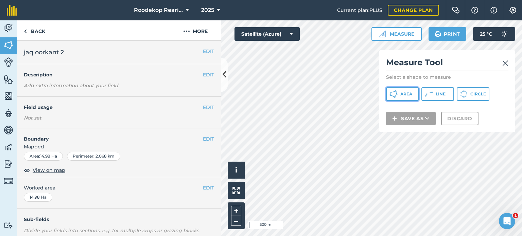
click at [412, 94] on span "Area" at bounding box center [407, 93] width 12 height 5
click at [222, 76] on button at bounding box center [224, 75] width 7 height 34
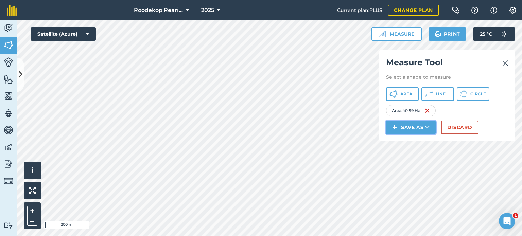
click at [419, 126] on button "Save as" at bounding box center [411, 128] width 50 height 14
click at [419, 136] on link "Field" at bounding box center [411, 142] width 48 height 15
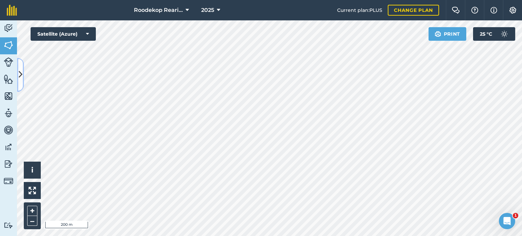
click at [21, 69] on icon at bounding box center [21, 75] width 4 height 12
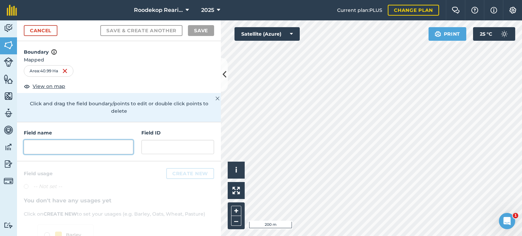
click at [71, 148] on input "text" at bounding box center [78, 147] width 109 height 14
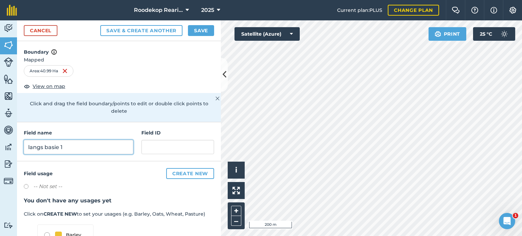
type input "langs basie 1"
click at [193, 31] on button "Save" at bounding box center [201, 30] width 26 height 11
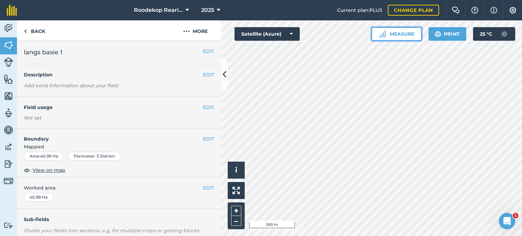
click at [386, 32] on button "Measure" at bounding box center [397, 34] width 50 height 14
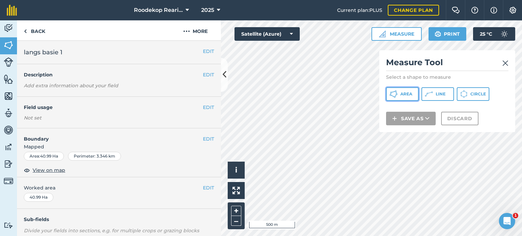
click at [402, 96] on span "Area" at bounding box center [407, 93] width 12 height 5
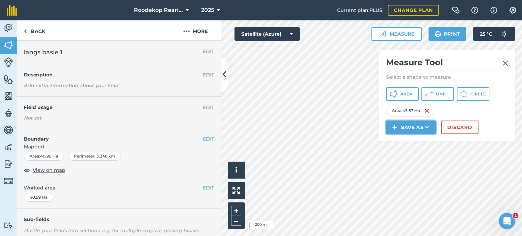
click at [410, 129] on button "Save as" at bounding box center [411, 128] width 50 height 14
click at [410, 143] on link "Field" at bounding box center [411, 142] width 48 height 15
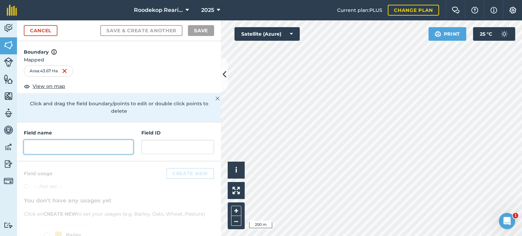
click at [71, 149] on input "text" at bounding box center [78, 147] width 109 height 14
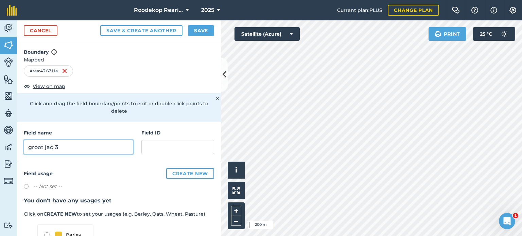
type input "groot jaq 3"
click at [193, 32] on button "Save" at bounding box center [201, 30] width 26 height 11
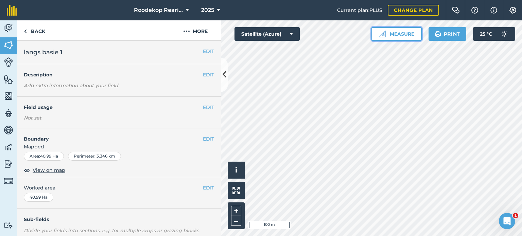
click at [396, 34] on button "Measure" at bounding box center [397, 34] width 50 height 14
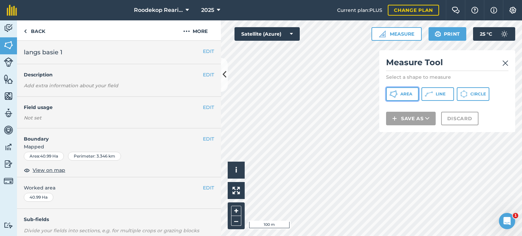
click at [411, 92] on span "Area" at bounding box center [407, 93] width 12 height 5
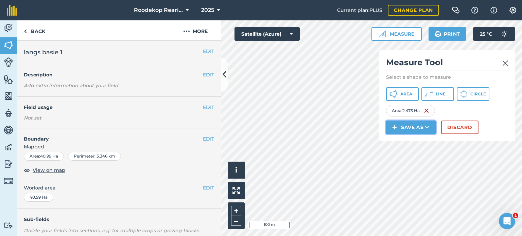
click at [416, 128] on button "Save as" at bounding box center [411, 128] width 50 height 14
click at [400, 144] on link "Field" at bounding box center [411, 142] width 48 height 15
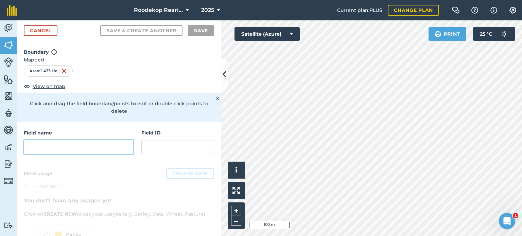
click at [63, 153] on input "text" at bounding box center [78, 147] width 109 height 14
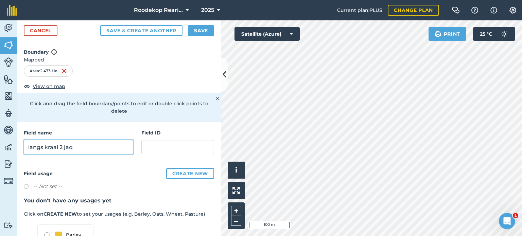
type input "langs kraal 2 jaq"
click at [196, 31] on button "Save" at bounding box center [201, 30] width 26 height 11
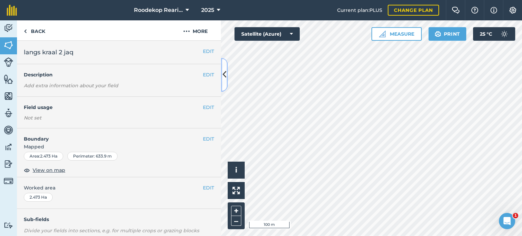
click at [226, 65] on button at bounding box center [224, 75] width 7 height 34
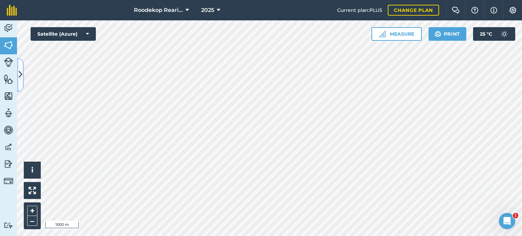
click at [20, 78] on icon at bounding box center [21, 75] width 4 height 12
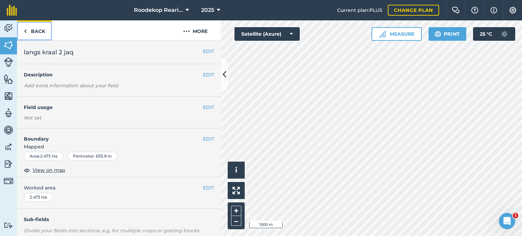
click at [23, 30] on link "Back" at bounding box center [34, 30] width 35 height 20
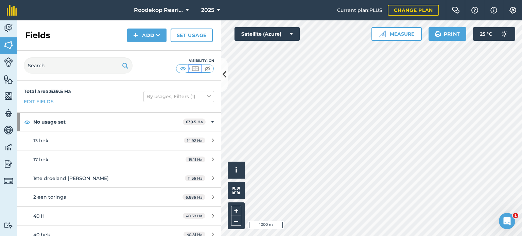
click at [193, 68] on img at bounding box center [195, 68] width 9 height 7
click at [205, 68] on img at bounding box center [207, 68] width 9 height 7
click at [199, 68] on img at bounding box center [195, 68] width 9 height 7
click at [384, 35] on img at bounding box center [382, 34] width 7 height 7
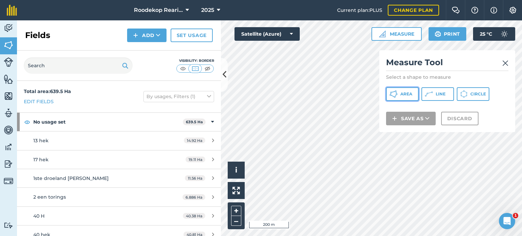
click at [402, 92] on span "Area" at bounding box center [407, 93] width 12 height 5
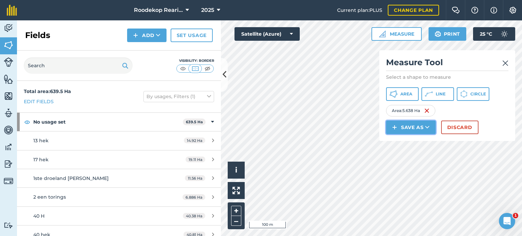
click at [415, 125] on button "Save as" at bounding box center [411, 128] width 50 height 14
click at [418, 140] on link "Field" at bounding box center [411, 142] width 48 height 15
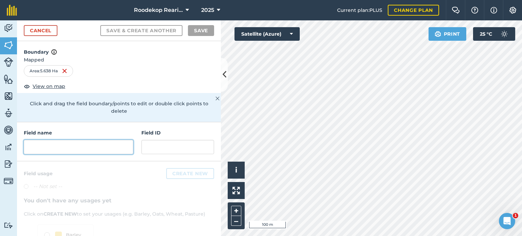
click at [109, 145] on input "text" at bounding box center [78, 147] width 109 height 14
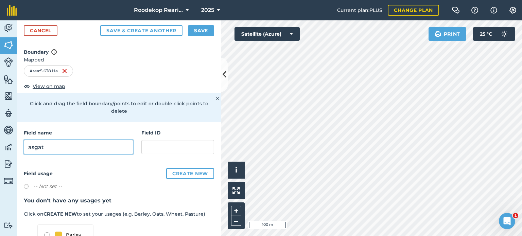
type input "asgat"
click at [203, 33] on button "Save" at bounding box center [201, 30] width 26 height 11
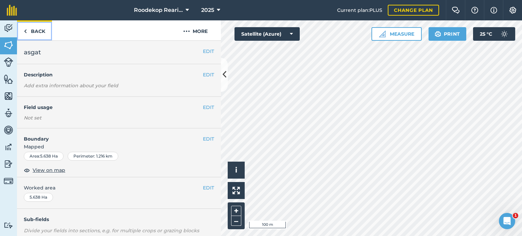
click at [33, 32] on link "Back" at bounding box center [34, 30] width 35 height 20
click at [33, 30] on link "Back" at bounding box center [34, 30] width 35 height 20
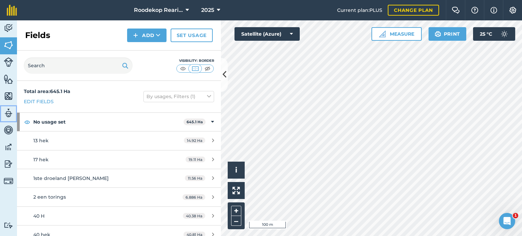
click at [5, 117] on img at bounding box center [9, 113] width 10 height 10
select select "MEMBER"
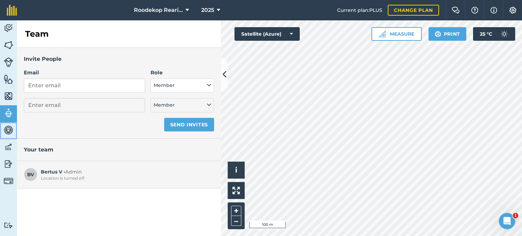
click at [9, 129] on img at bounding box center [9, 130] width 10 height 10
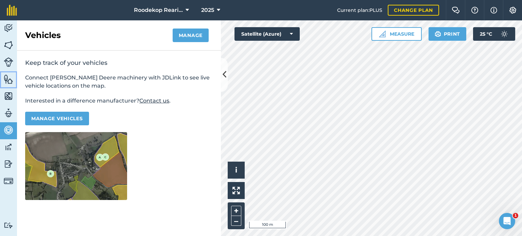
click at [4, 77] on img at bounding box center [9, 79] width 10 height 10
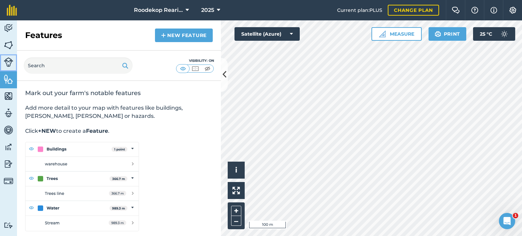
click at [6, 62] on img at bounding box center [9, 62] width 10 height 10
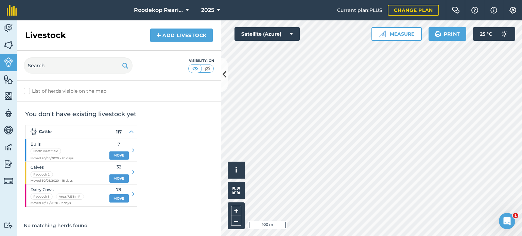
click at [18, 87] on div "List of herds visible on the map" at bounding box center [119, 91] width 204 height 21
click at [27, 95] on div "List of herds visible on the map" at bounding box center [119, 91] width 204 height 21
click at [25, 92] on label "List of herds visible on the map" at bounding box center [119, 91] width 190 height 7
click at [25, 92] on input "List of herds visible on the map" at bounding box center [26, 90] width 4 height 4
click at [25, 92] on label "List of herds visible on the map" at bounding box center [119, 91] width 190 height 7
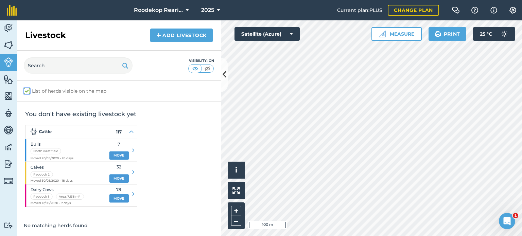
click at [25, 92] on input "List of herds visible on the map" at bounding box center [26, 90] width 4 height 4
click at [25, 92] on label "List of herds visible on the map" at bounding box center [119, 91] width 190 height 7
click at [25, 92] on input "List of herds visible on the map" at bounding box center [26, 90] width 4 height 4
click at [25, 92] on label "List of herds visible on the map" at bounding box center [119, 91] width 190 height 7
click at [25, 92] on input "List of herds visible on the map" at bounding box center [26, 90] width 4 height 4
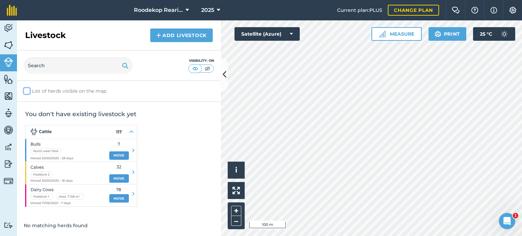
checkbox input "false"
click at [0, 82] on link "Features" at bounding box center [8, 79] width 17 height 17
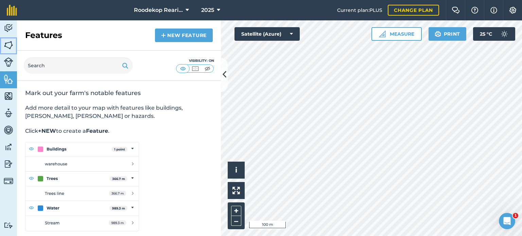
click at [7, 47] on img at bounding box center [9, 45] width 10 height 10
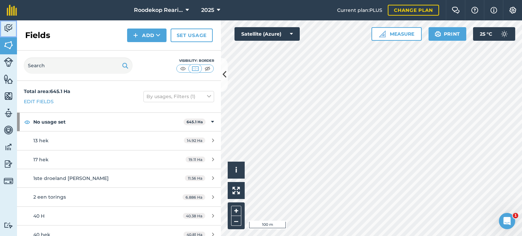
click at [9, 28] on img at bounding box center [9, 28] width 10 height 10
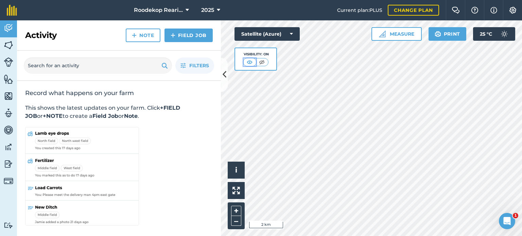
click at [251, 61] on img at bounding box center [250, 62] width 9 height 7
click at [258, 61] on img at bounding box center [262, 62] width 9 height 7
click at [252, 61] on img at bounding box center [250, 62] width 9 height 7
drag, startPoint x: 9, startPoint y: 58, endPoint x: 5, endPoint y: 48, distance: 11.2
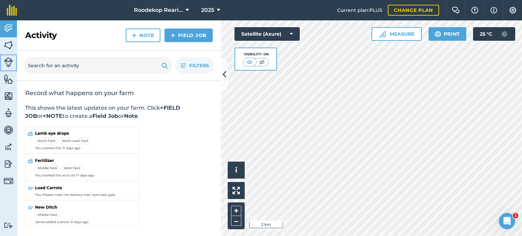
click at [9, 58] on img at bounding box center [9, 62] width 10 height 10
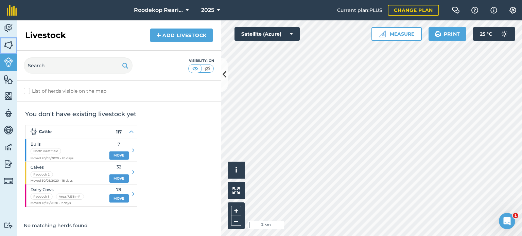
click at [5, 44] on img at bounding box center [9, 45] width 10 height 10
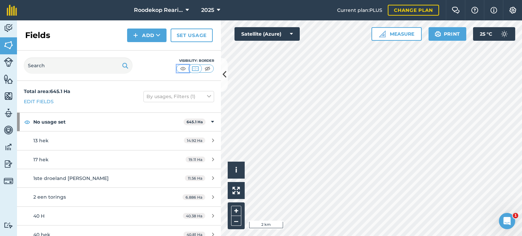
click at [183, 69] on img at bounding box center [183, 68] width 9 height 7
click at [223, 77] on icon at bounding box center [225, 75] width 4 height 12
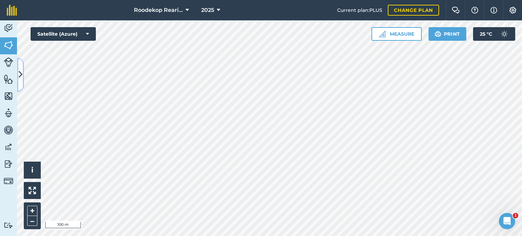
click at [21, 82] on button at bounding box center [20, 75] width 7 height 34
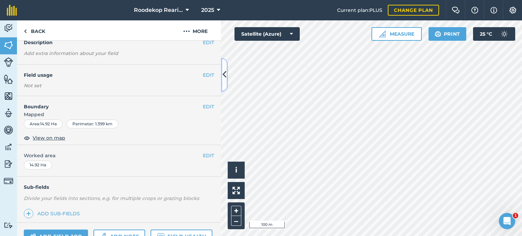
scroll to position [33, 0]
click at [203, 76] on button "EDIT" at bounding box center [208, 73] width 11 height 7
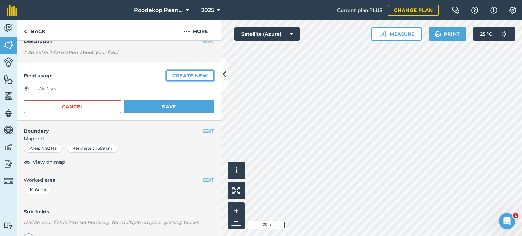
click at [178, 78] on button "Create new" at bounding box center [190, 75] width 48 height 11
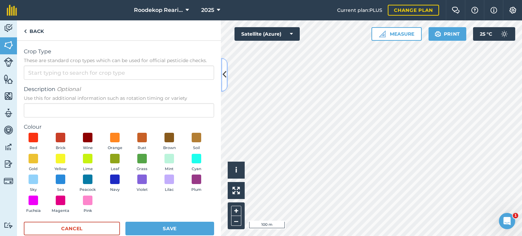
click at [222, 80] on button at bounding box center [224, 75] width 7 height 34
